Goal: Task Accomplishment & Management: Complete application form

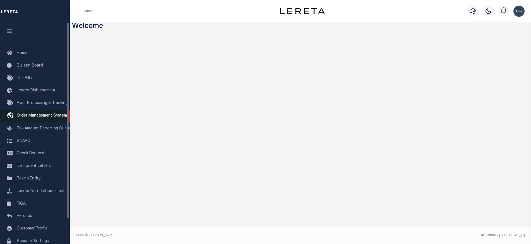
click at [42, 121] on link "travel_explore Order Management System" at bounding box center [35, 115] width 70 height 13
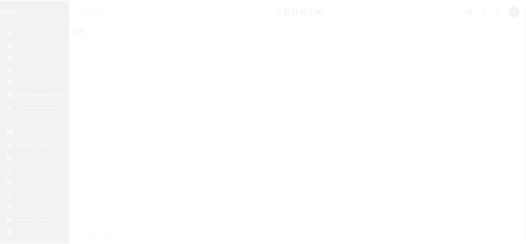
scroll to position [28, 0]
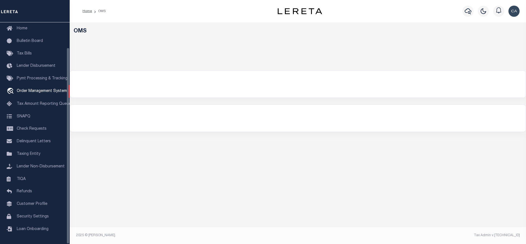
select select "200"
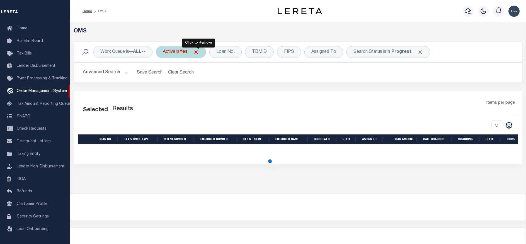
click at [199, 53] on span "Click to Remove" at bounding box center [196, 52] width 6 height 6
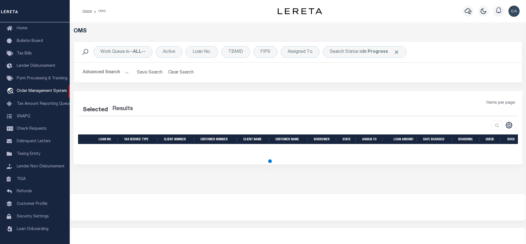
click at [395, 52] on span at bounding box center [397, 52] width 6 height 6
select select "200"
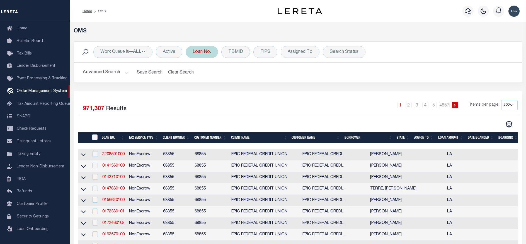
click at [196, 56] on div "Loan No." at bounding box center [202, 52] width 32 height 12
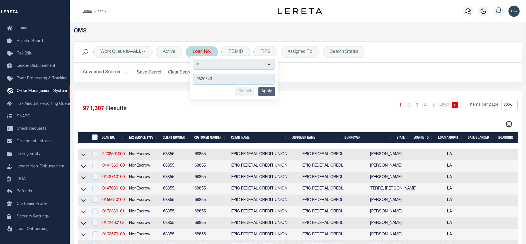
type input "3520643"
click at [258, 89] on div "Cancel Apply" at bounding box center [234, 91] width 82 height 9
click at [254, 90] on input "Cancel" at bounding box center [244, 91] width 19 height 9
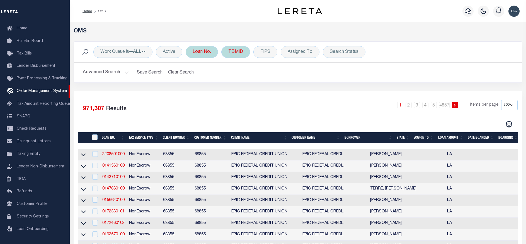
click at [238, 56] on div "TBMID" at bounding box center [236, 52] width 29 height 12
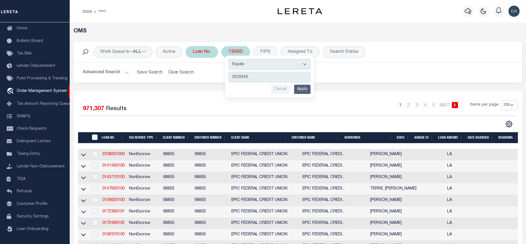
type input "3520643"
click at [298, 86] on input "Apply" at bounding box center [302, 89] width 16 height 9
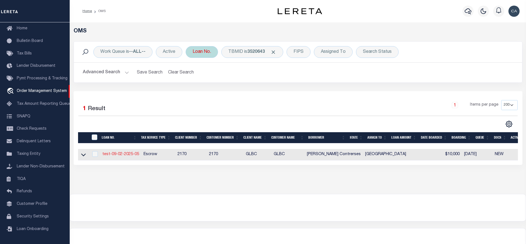
click at [115, 153] on link "test-09-02-2025-05" at bounding box center [120, 154] width 37 height 4
type input "test-09-02-2025-05"
type input "[PERSON_NAME] Contrerses"
select select
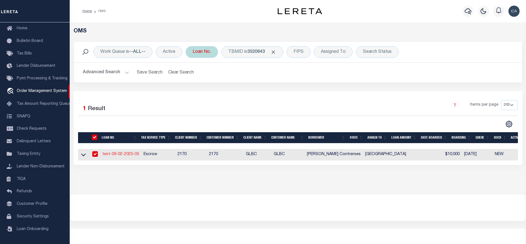
type input "209 [PERSON_NAME] LN"
type input "[PERSON_NAME] [GEOGRAPHIC_DATA] 75757-9714"
type input "[DATE]"
select select "10"
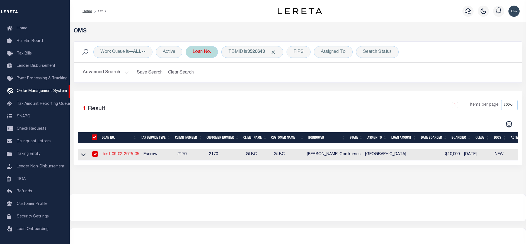
select select "Escrow"
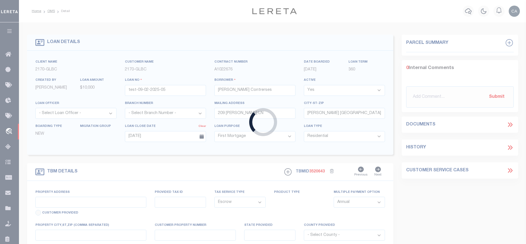
type input "209 [PERSON_NAME] LN edited"
type input "1302"
select select
type input "[PERSON_NAME] [GEOGRAPHIC_DATA] 75757-9714 edited 2"
type input "QA-CNUMBER-102134"
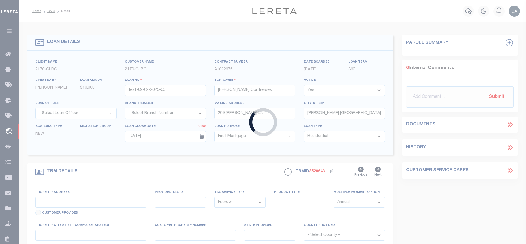
type input "[GEOGRAPHIC_DATA]"
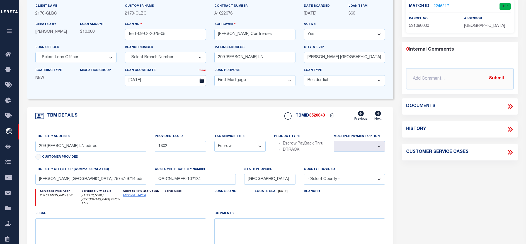
scroll to position [84, 0]
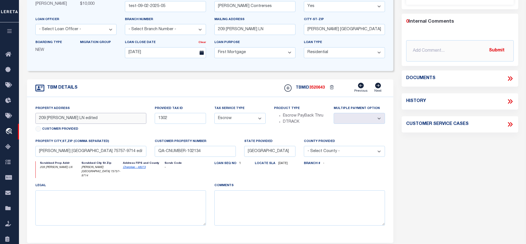
click at [86, 120] on input "209 [PERSON_NAME] LN edited" at bounding box center [90, 118] width 111 height 11
type input "209 [PERSON_NAME] LN edited 02"
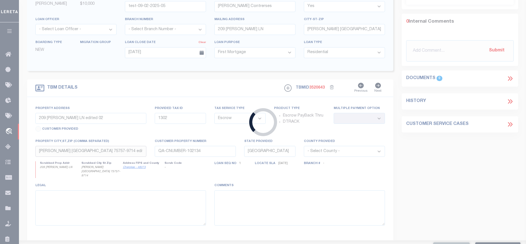
drag, startPoint x: 100, startPoint y: 151, endPoint x: 104, endPoint y: 154, distance: 4.6
click at [104, 154] on body "Home OMS Detail" at bounding box center [263, 132] width 526 height 433
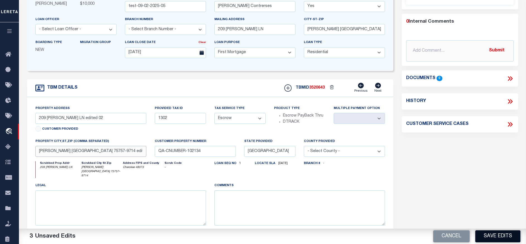
type input "[PERSON_NAME] [GEOGRAPHIC_DATA] 75757-9714 edited 03"
click at [496, 239] on body "Home OMS Detail" at bounding box center [263, 130] width 526 height 428
click at [483, 234] on button "Save Edits" at bounding box center [498, 236] width 45 height 12
type input "209 [PERSON_NAME] LN edited"
select select
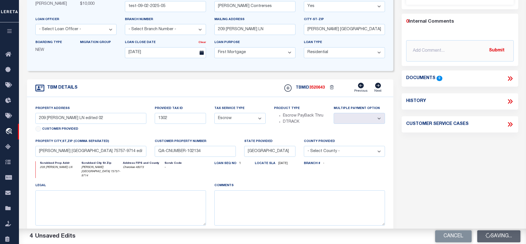
type input "[PERSON_NAME] [GEOGRAPHIC_DATA] 75757-9714 edited 2"
select select
